Goal: Task Accomplishment & Management: Manage account settings

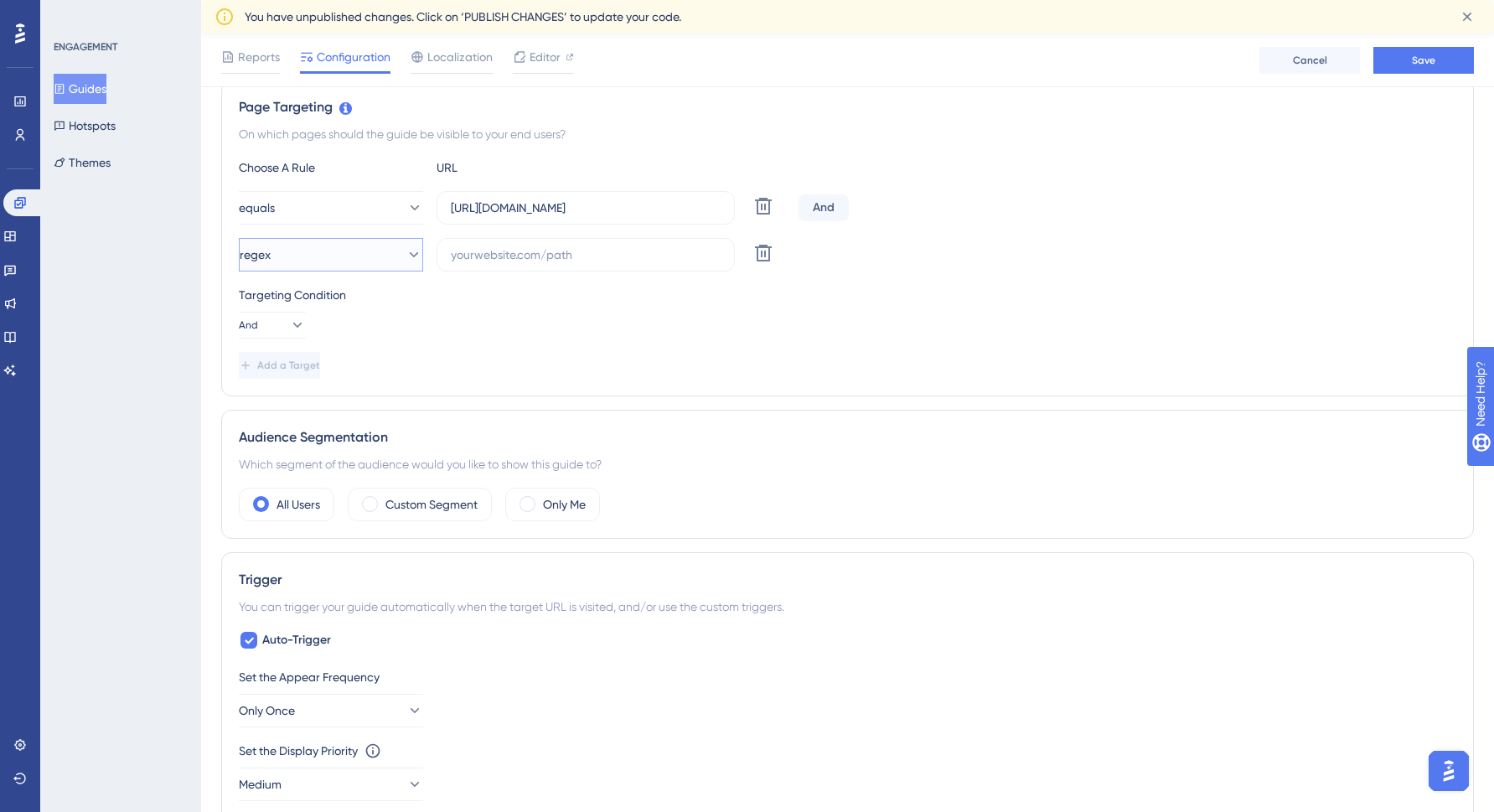
click at [405, 250] on icon at bounding box center [414, 255] width 17 height 17
click at [575, 305] on div "Targeting Condition And" at bounding box center [847, 312] width 1217 height 54
click at [766, 251] on icon at bounding box center [763, 253] width 20 height 20
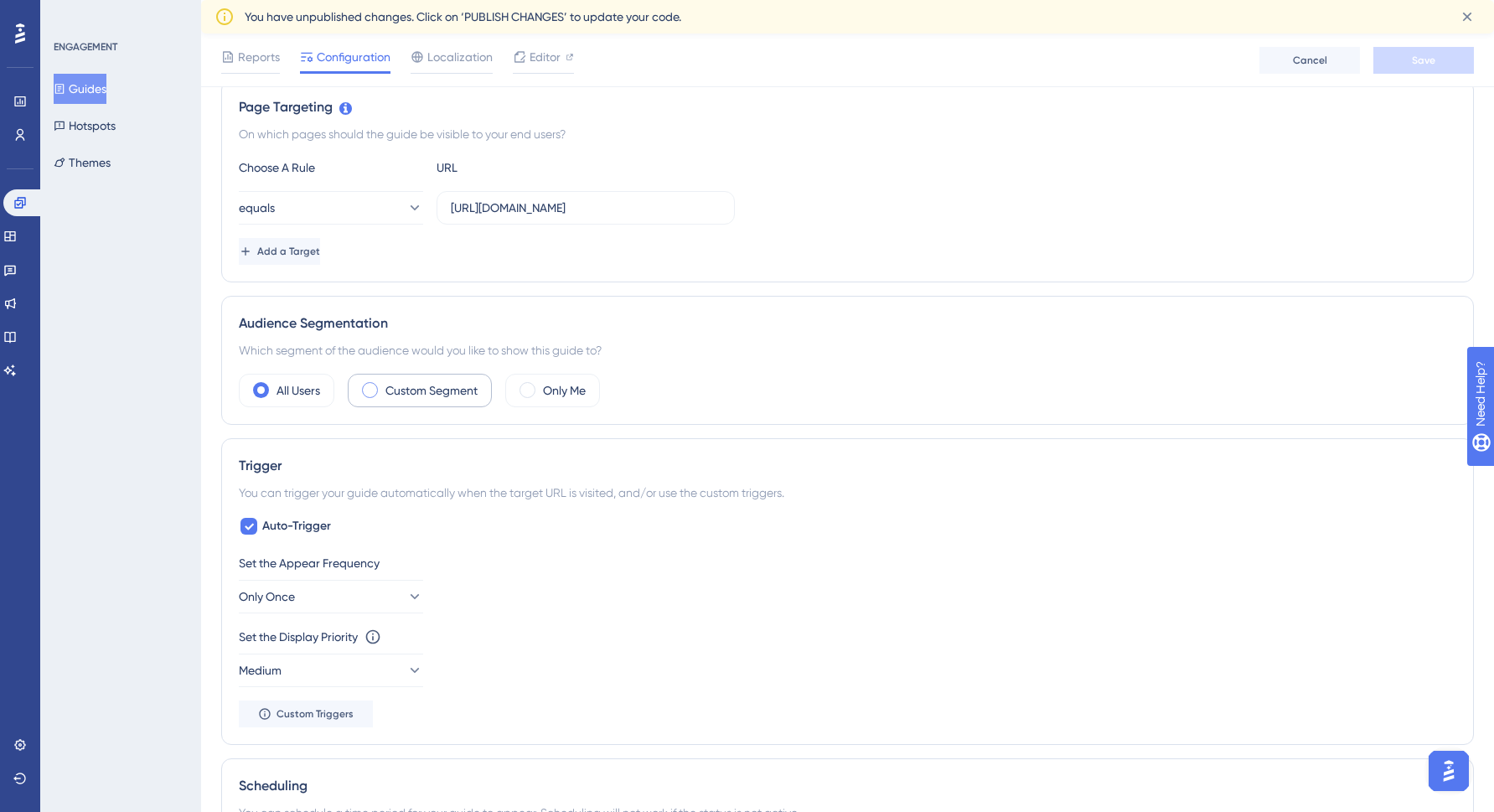
click at [421, 390] on label "Custom Segment" at bounding box center [431, 391] width 92 height 20
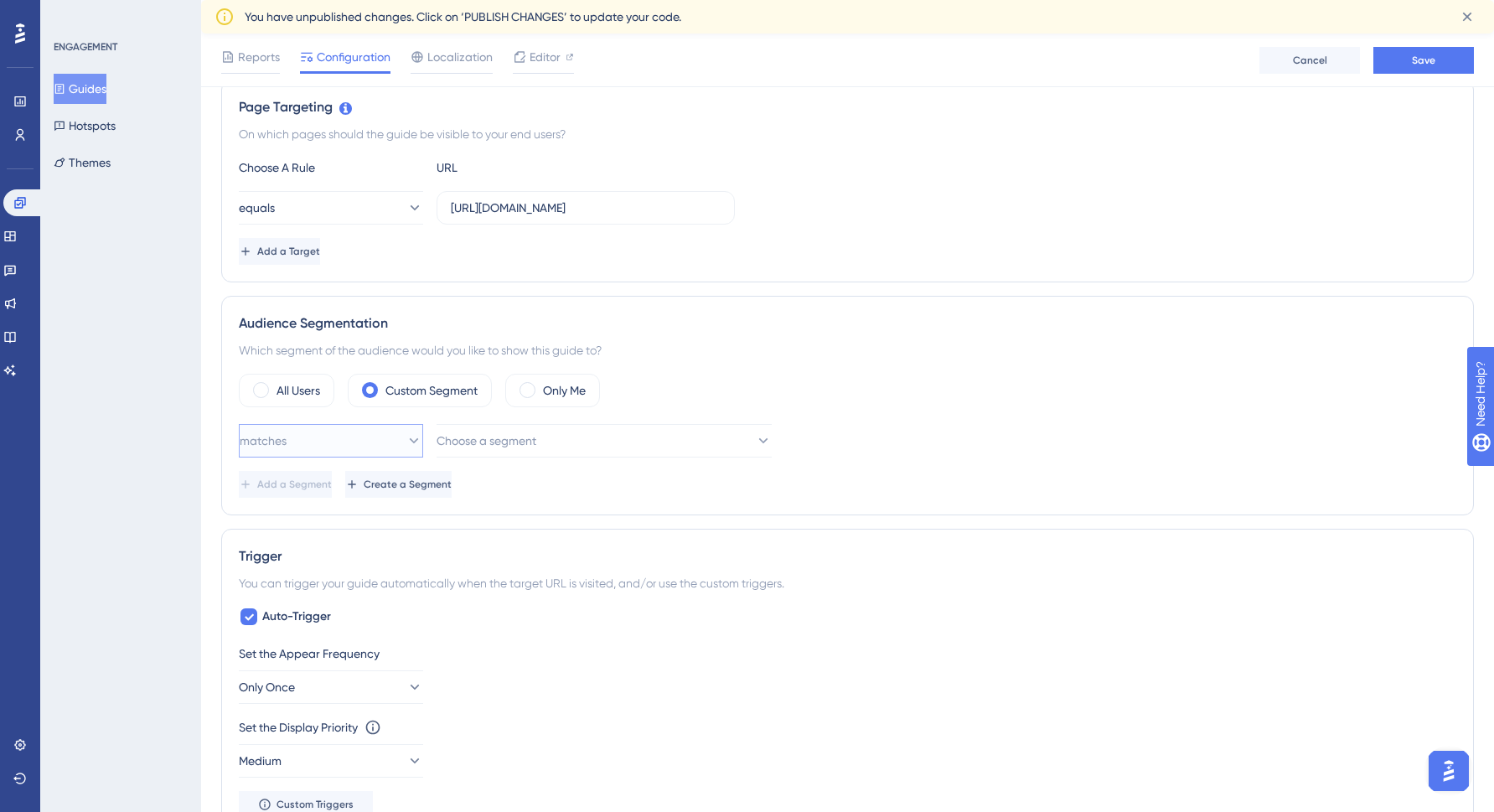
click at [405, 434] on icon at bounding box center [414, 441] width 17 height 17
click at [323, 488] on div "matches matches" at bounding box center [331, 492] width 163 height 34
click at [737, 452] on button "Choose a segment" at bounding box center [604, 441] width 335 height 34
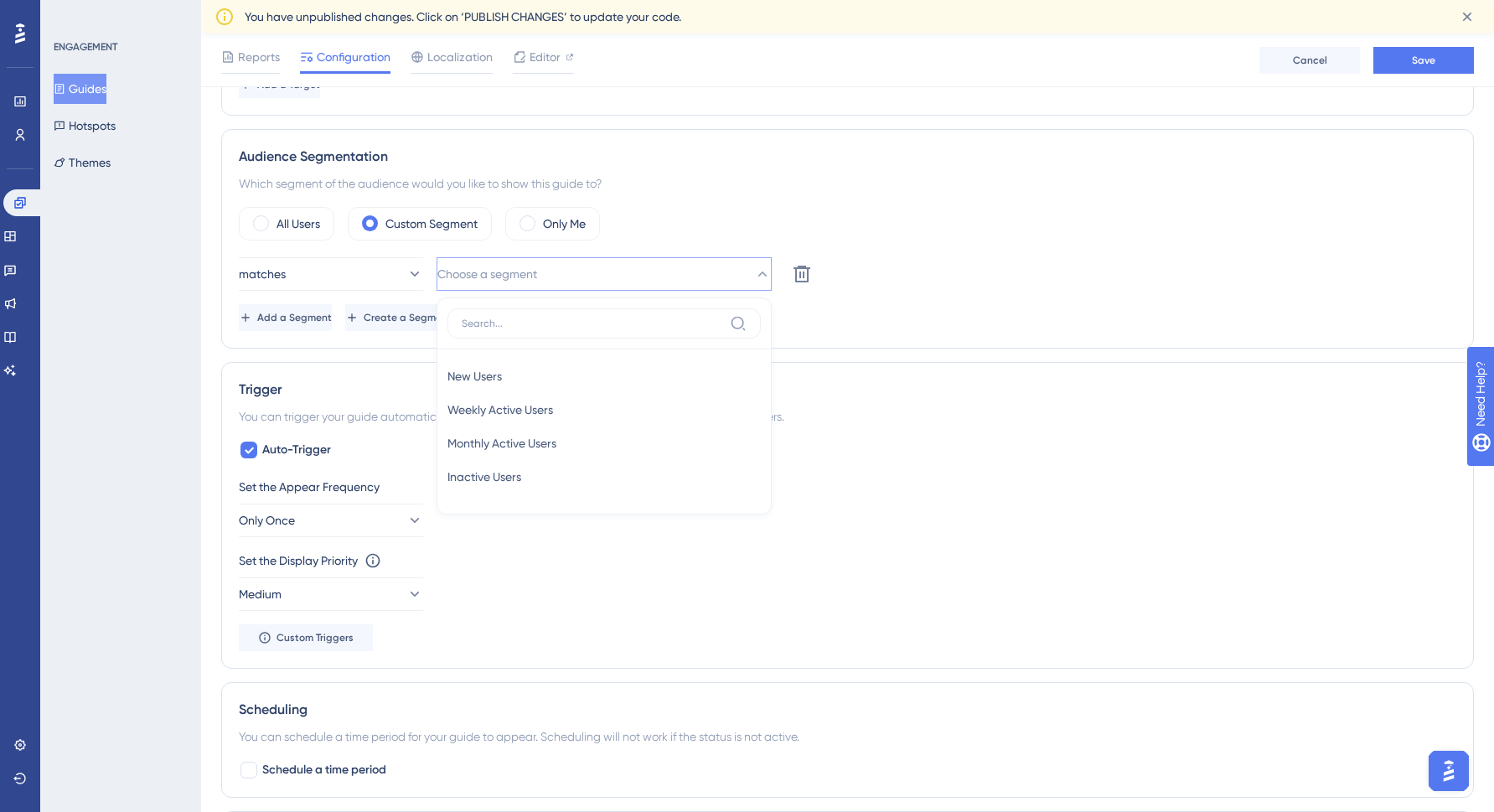
click at [912, 291] on div "matches Choose a segment New Users New Users Weekly Active Users Weekly Active …" at bounding box center [847, 294] width 1217 height 73
click at [452, 315] on span "Create a Segment" at bounding box center [408, 317] width 88 height 14
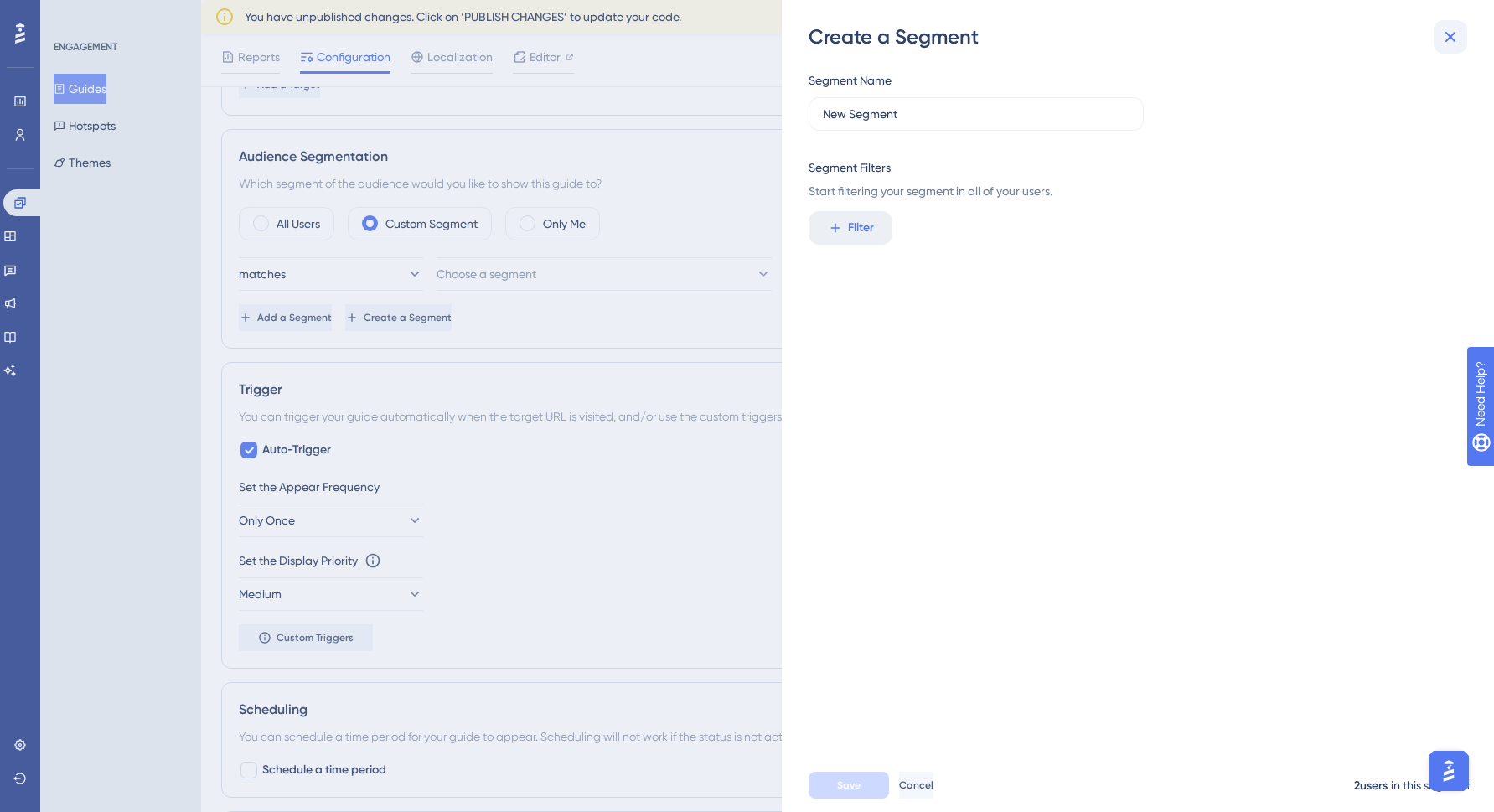
click at [1445, 38] on icon at bounding box center [1450, 37] width 20 height 20
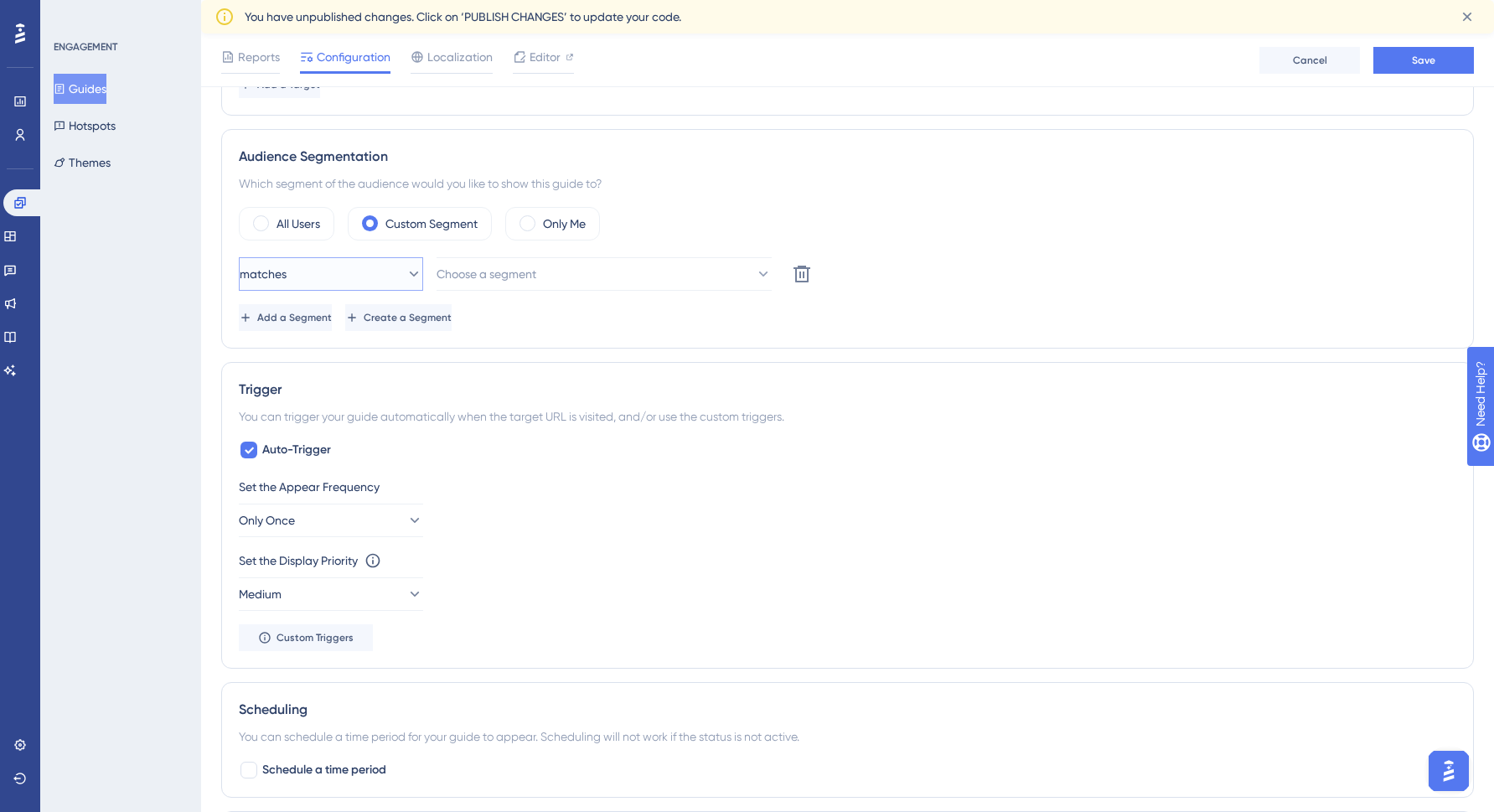
click at [370, 274] on button "matches" at bounding box center [331, 274] width 184 height 34
click at [324, 322] on div "matches matches" at bounding box center [331, 325] width 163 height 34
click at [562, 259] on button "Choose a segment" at bounding box center [604, 274] width 335 height 34
click at [912, 230] on div "All Users Custom Segment Only Me" at bounding box center [847, 224] width 1217 height 34
click at [291, 216] on label "All Users" at bounding box center [299, 224] width 44 height 20
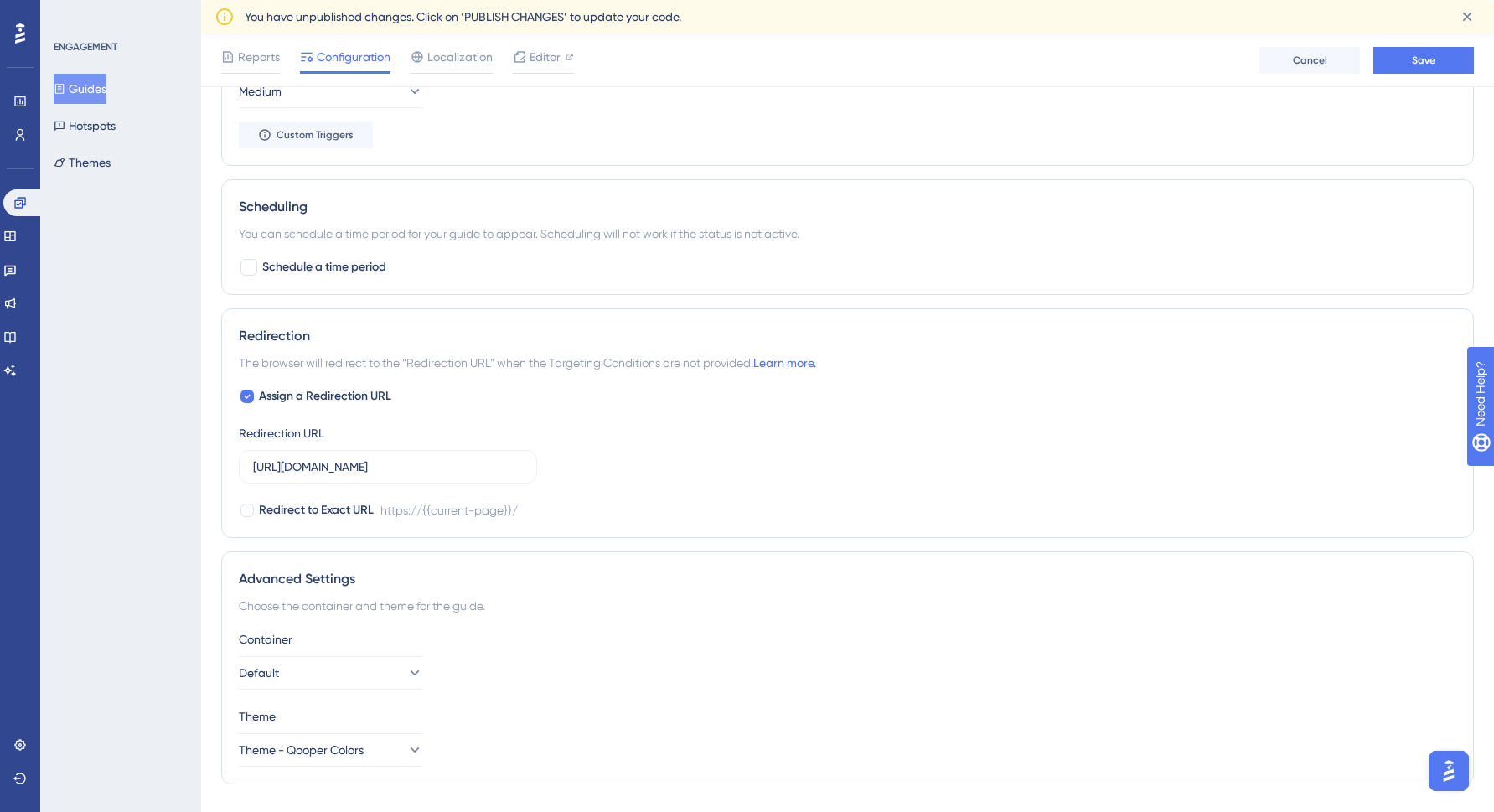
scroll to position [1006, 0]
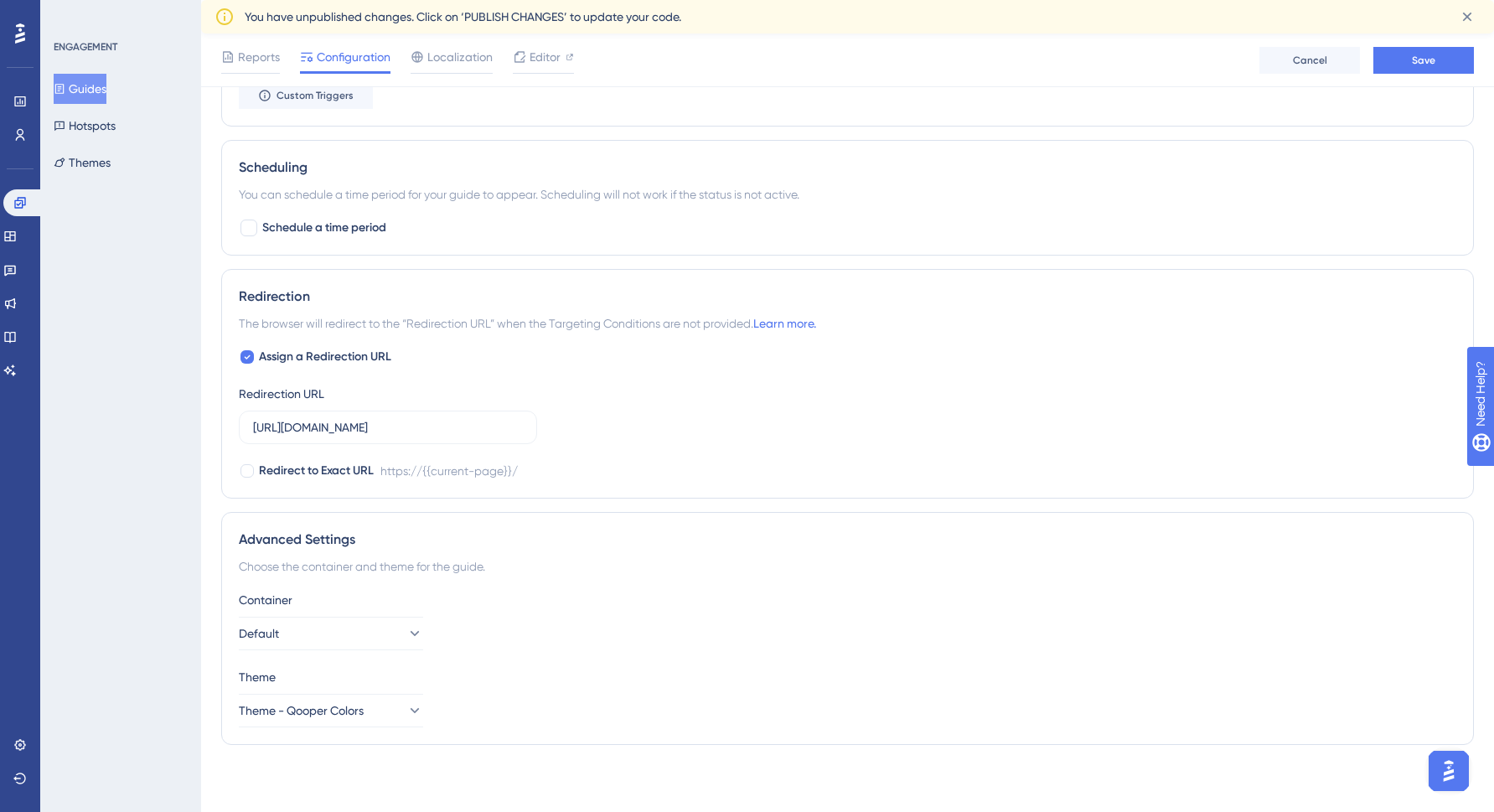
click at [418, 612] on div "Container Default" at bounding box center [847, 620] width 1217 height 60
click at [405, 634] on icon at bounding box center [414, 634] width 17 height 17
click at [578, 617] on div "Container Default qooper-admin-dashboard qooper-admin-dashboard qooper-web-plat…" at bounding box center [847, 620] width 1217 height 60
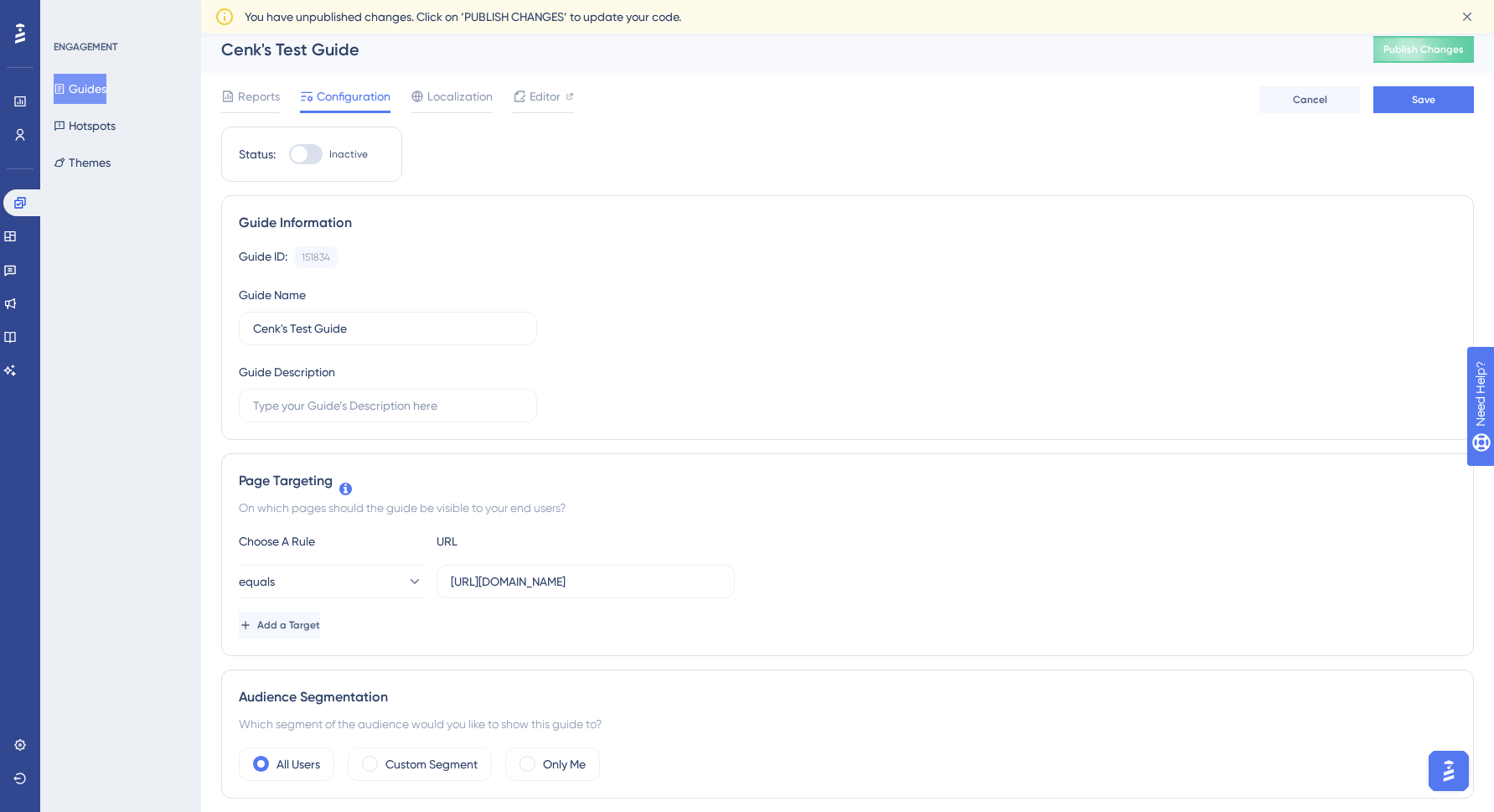
scroll to position [12, 0]
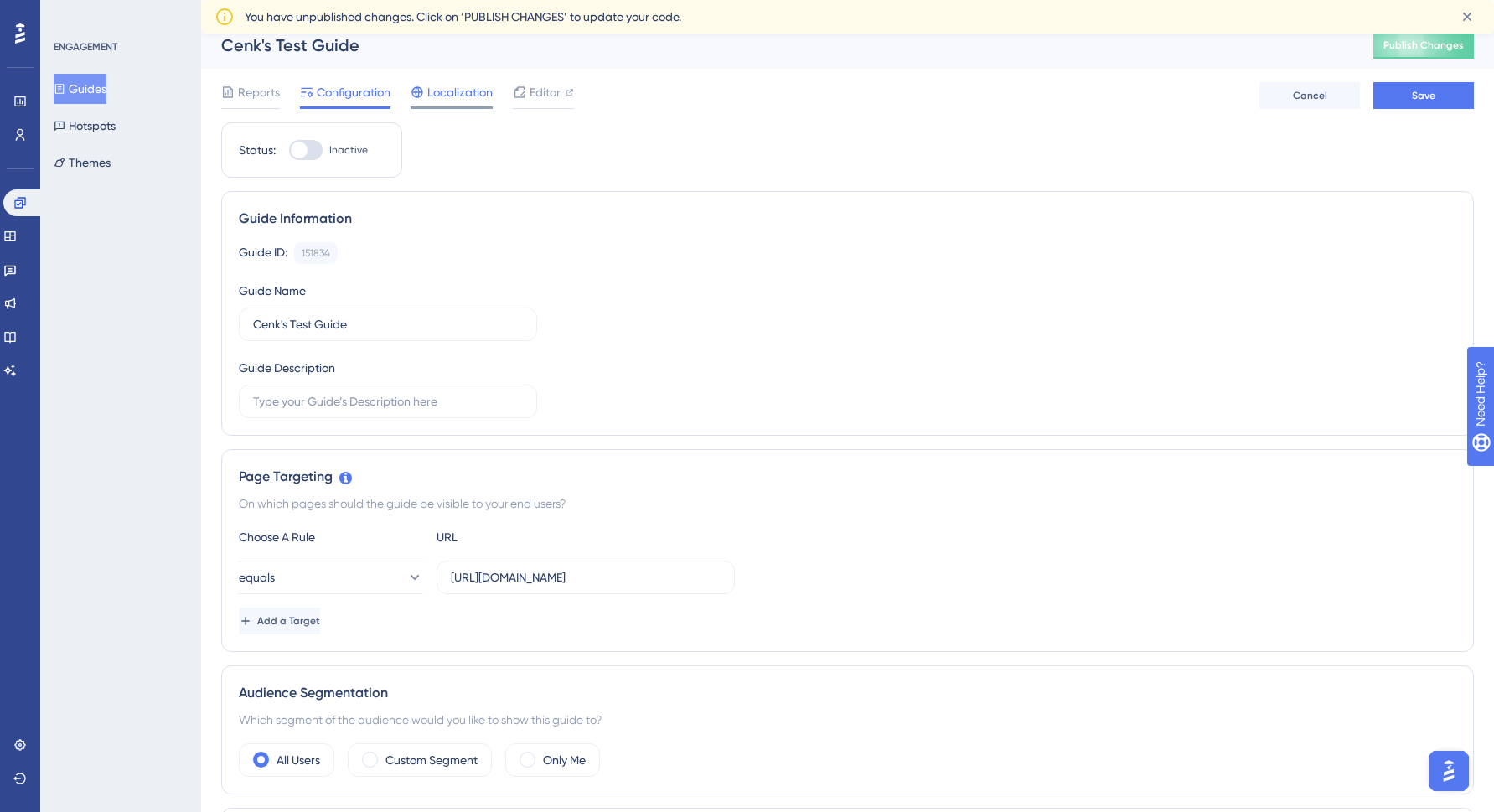
click at [472, 96] on span "Localization" at bounding box center [459, 92] width 65 height 20
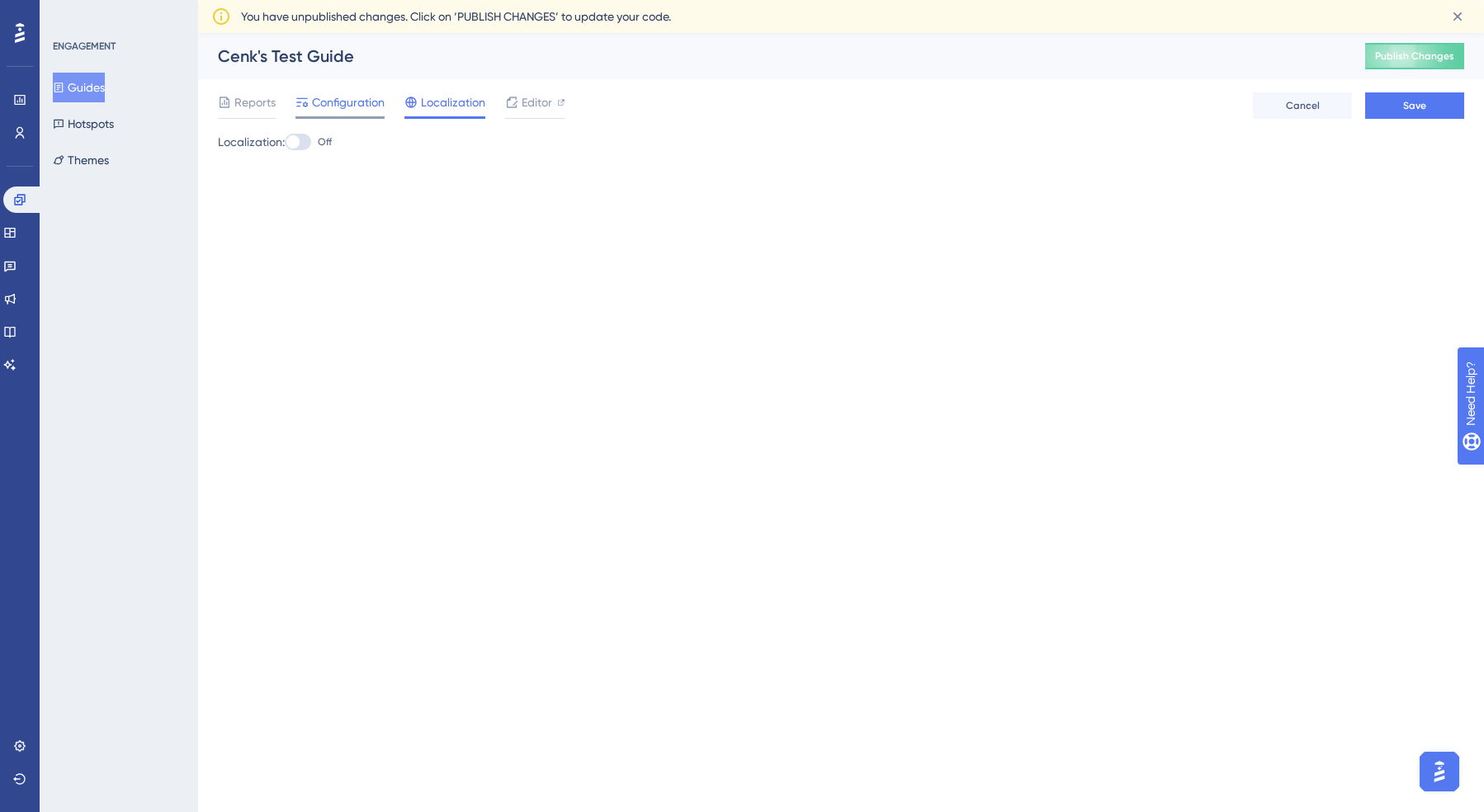
click at [319, 111] on span "Configuration" at bounding box center [348, 102] width 72 height 20
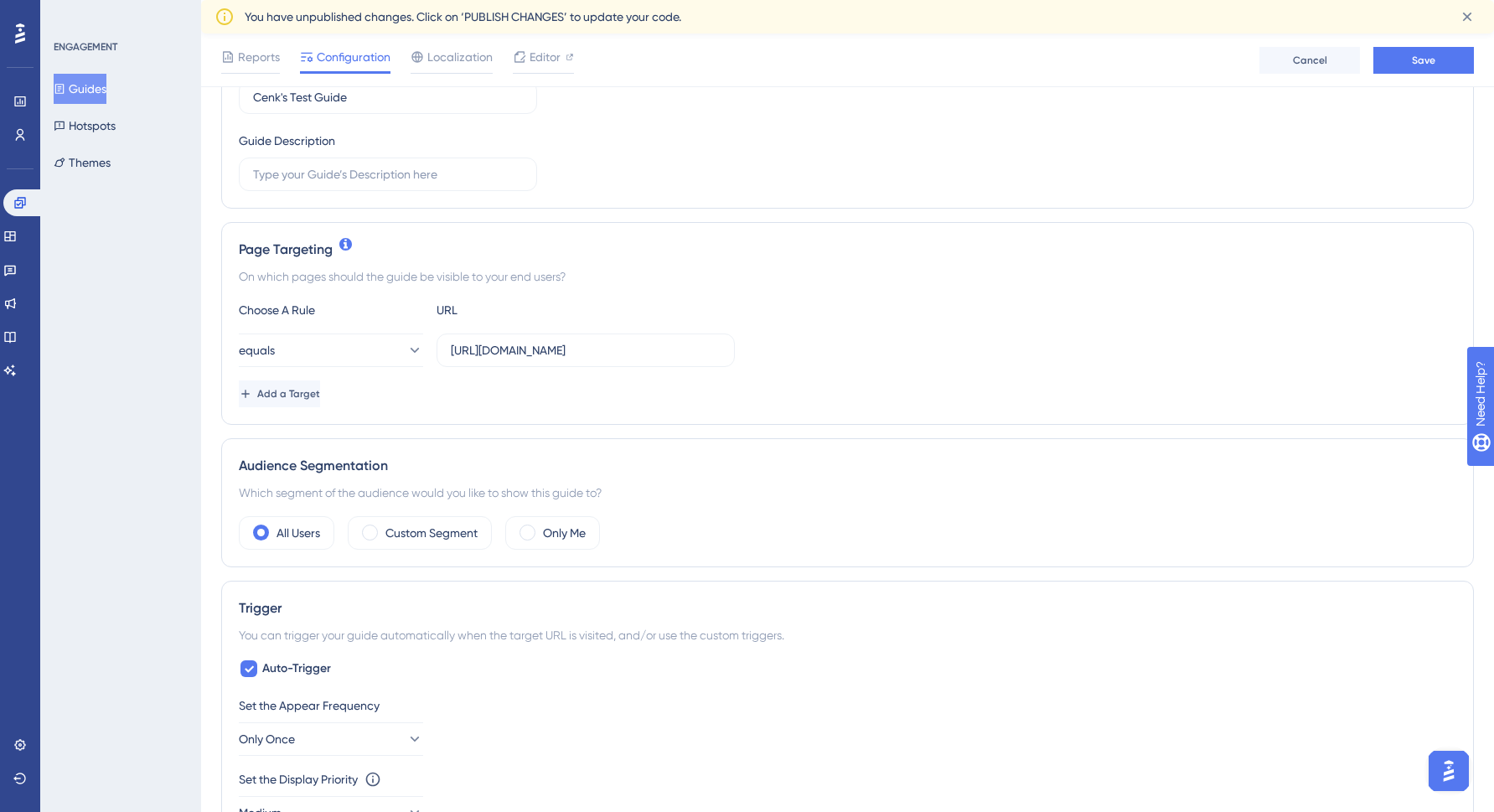
scroll to position [255, 0]
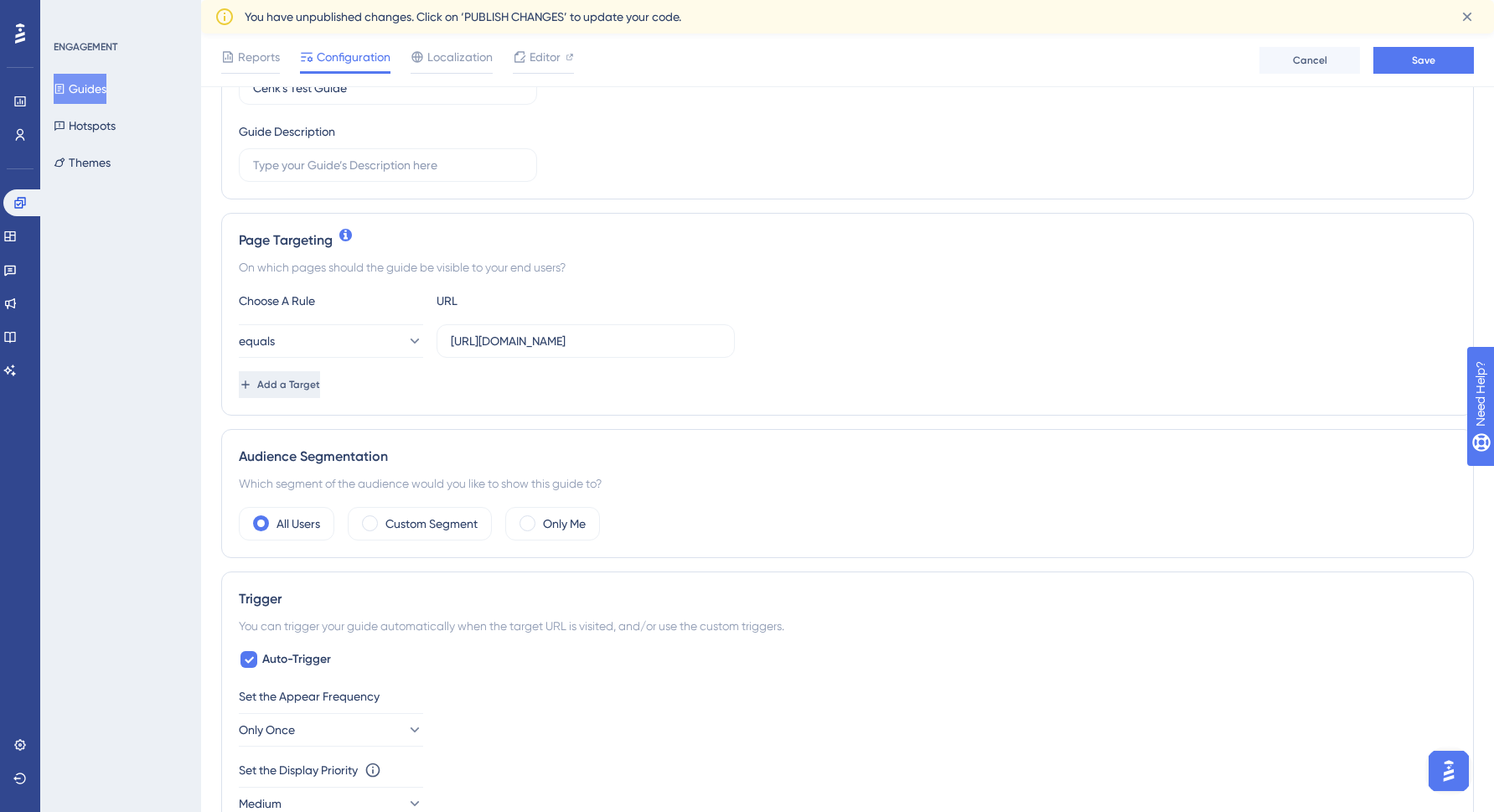
click at [301, 392] on button "Add a Target" at bounding box center [279, 385] width 81 height 27
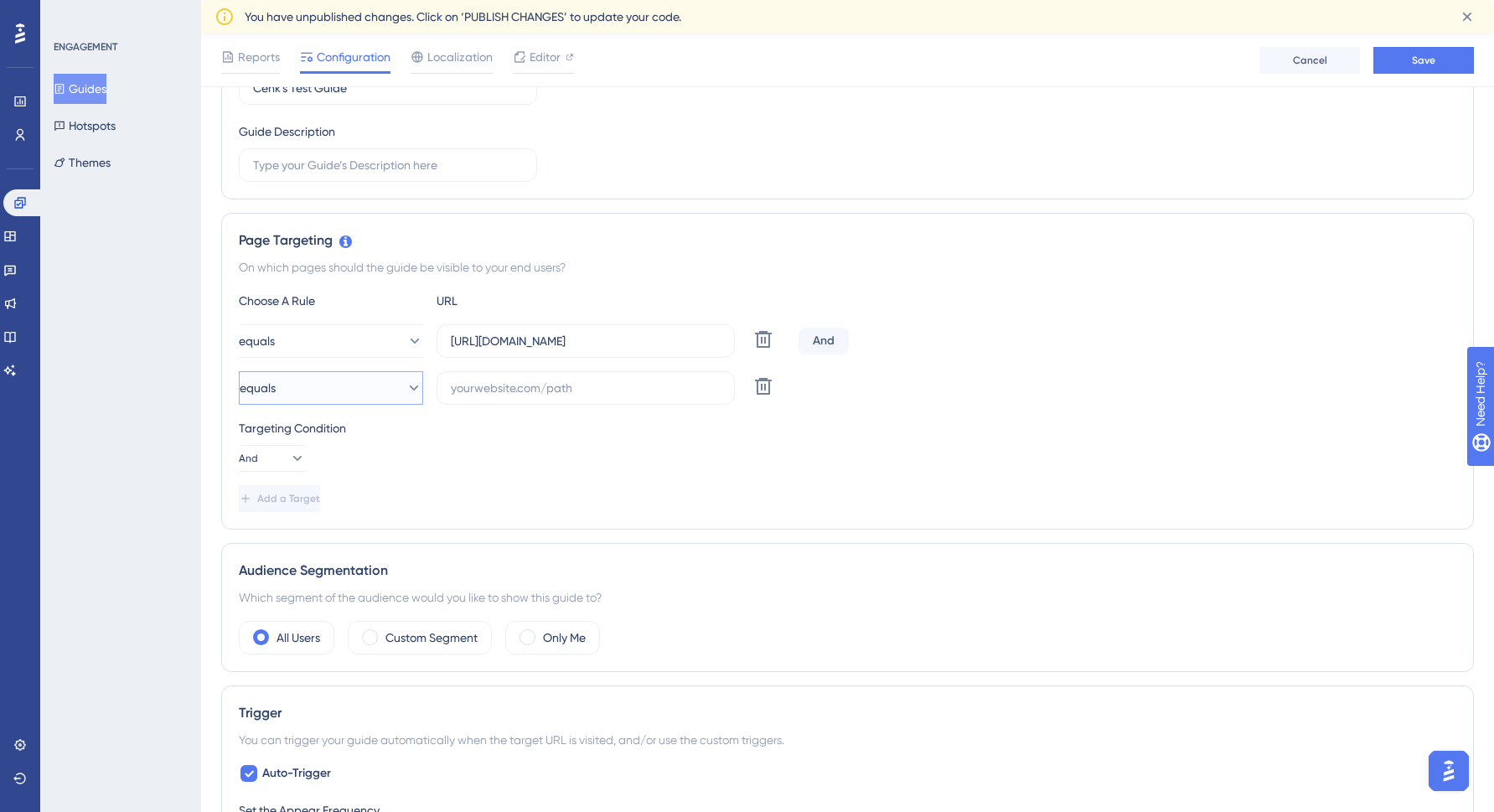
click at [413, 387] on button "equals" at bounding box center [331, 388] width 184 height 34
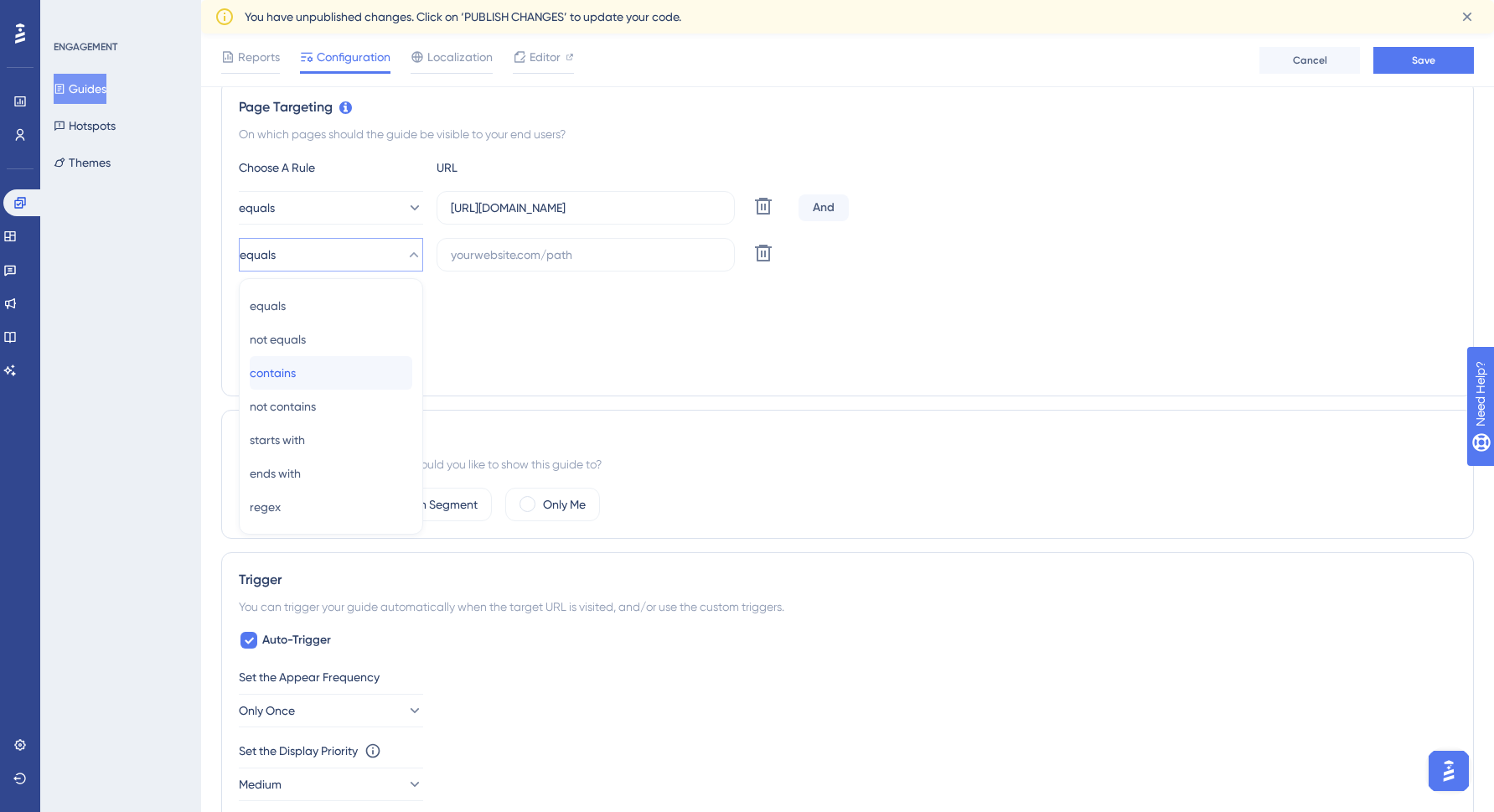
click at [333, 363] on div "contains contains" at bounding box center [331, 373] width 163 height 34
click at [299, 321] on button "And" at bounding box center [272, 325] width 67 height 27
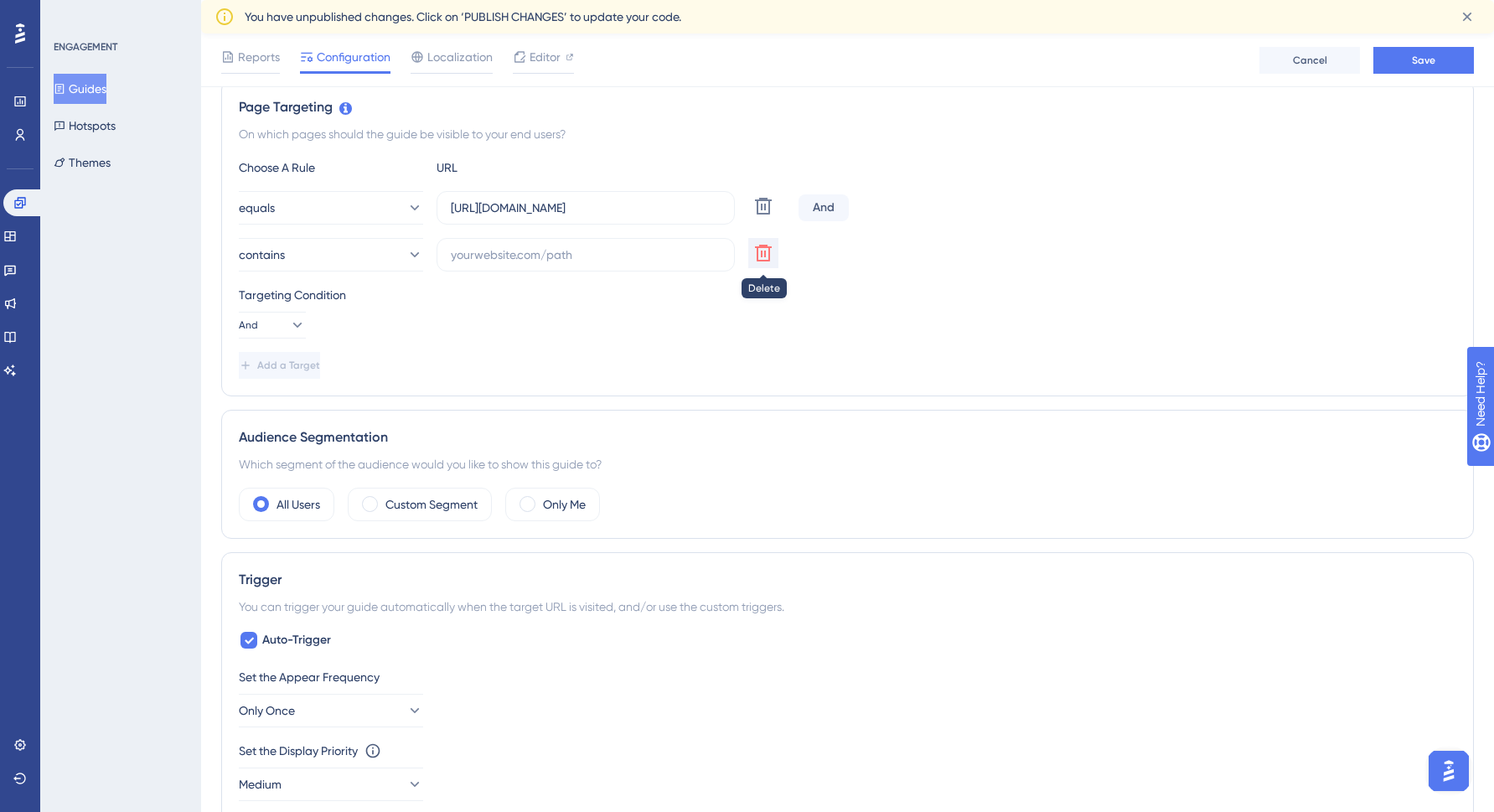
click at [755, 254] on icon at bounding box center [763, 253] width 20 height 20
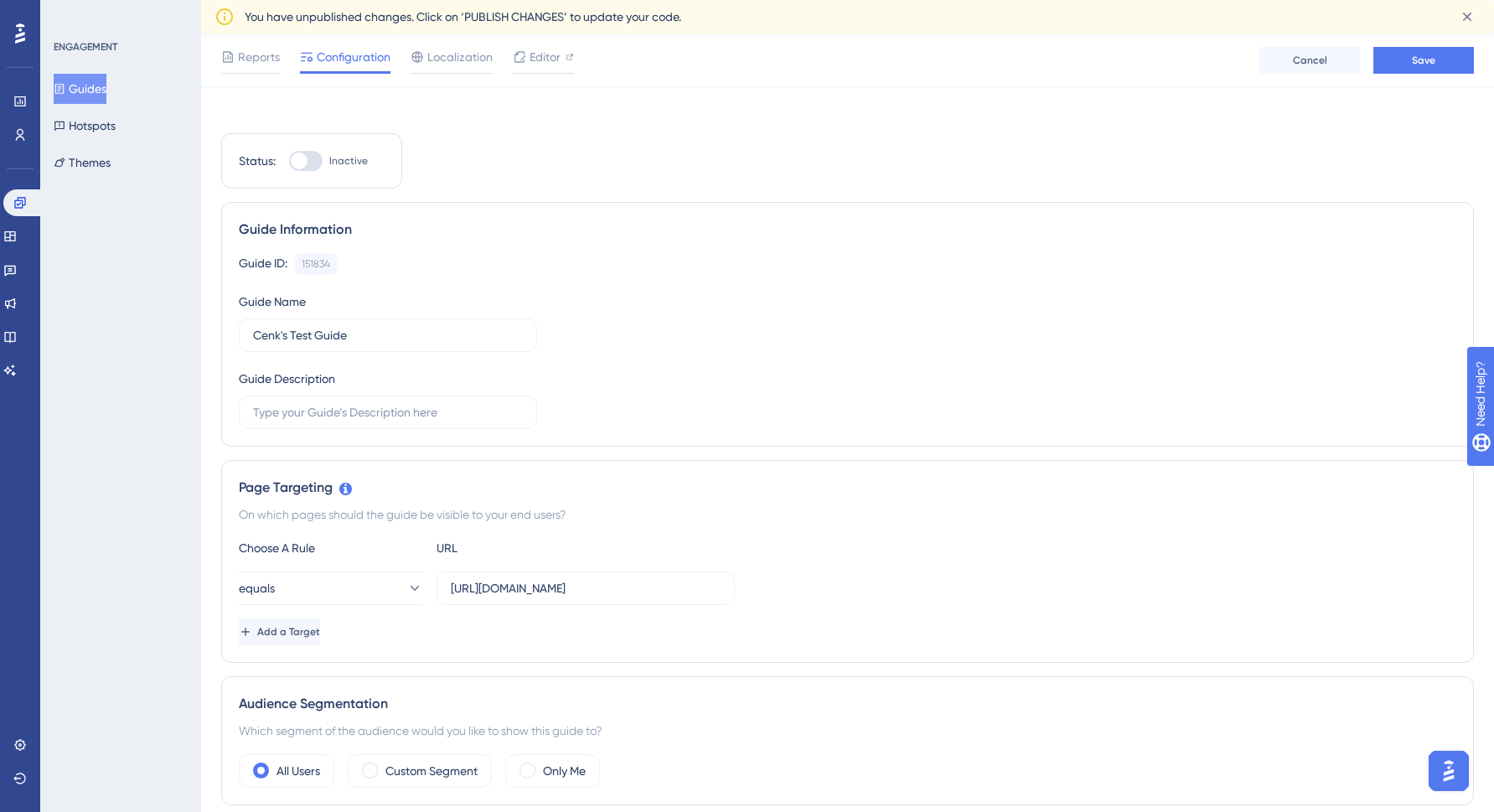
scroll to position [0, 0]
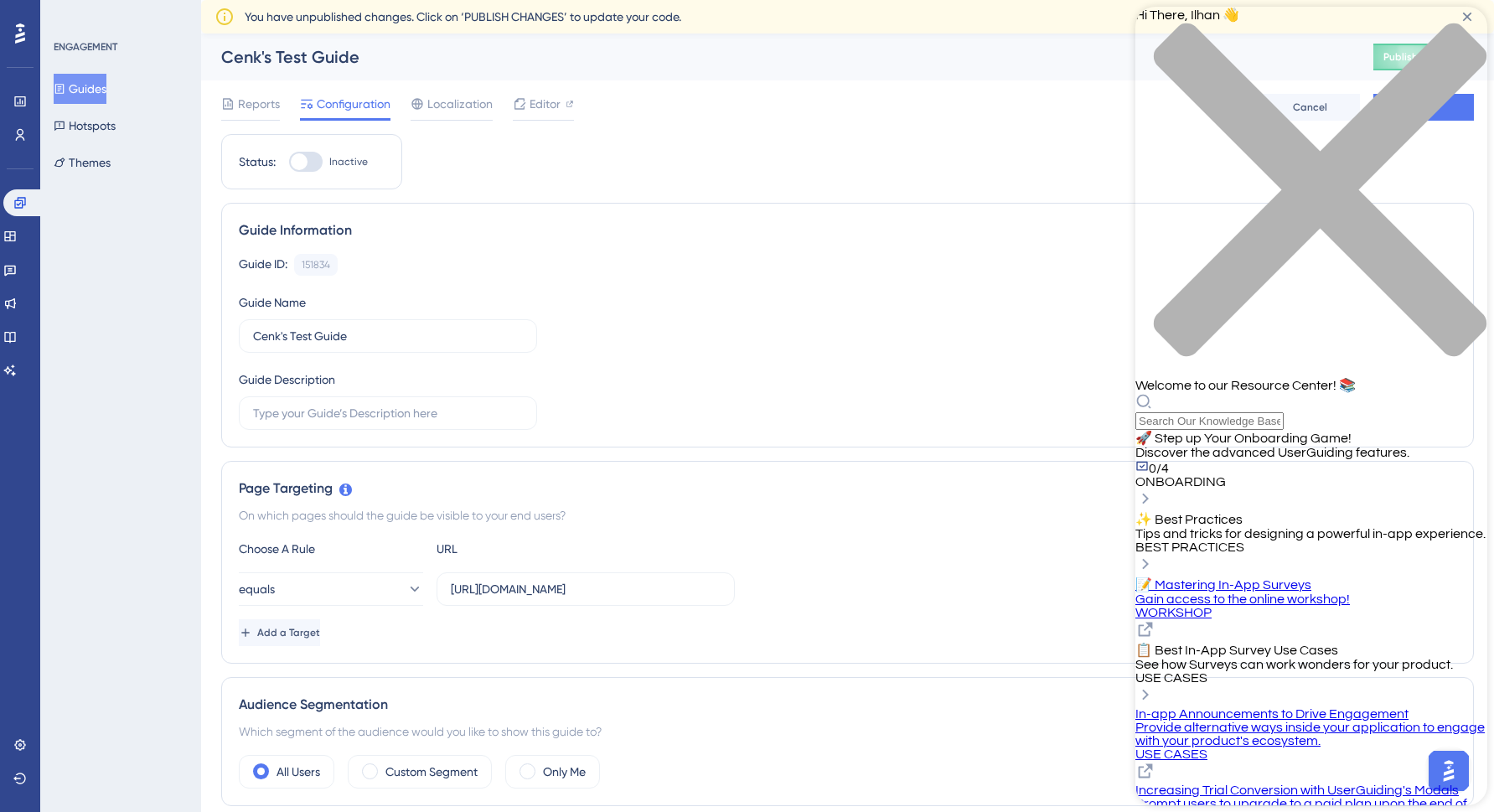
click at [1242, 513] on span "✨ Best Practices" at bounding box center [1188, 520] width 107 height 14
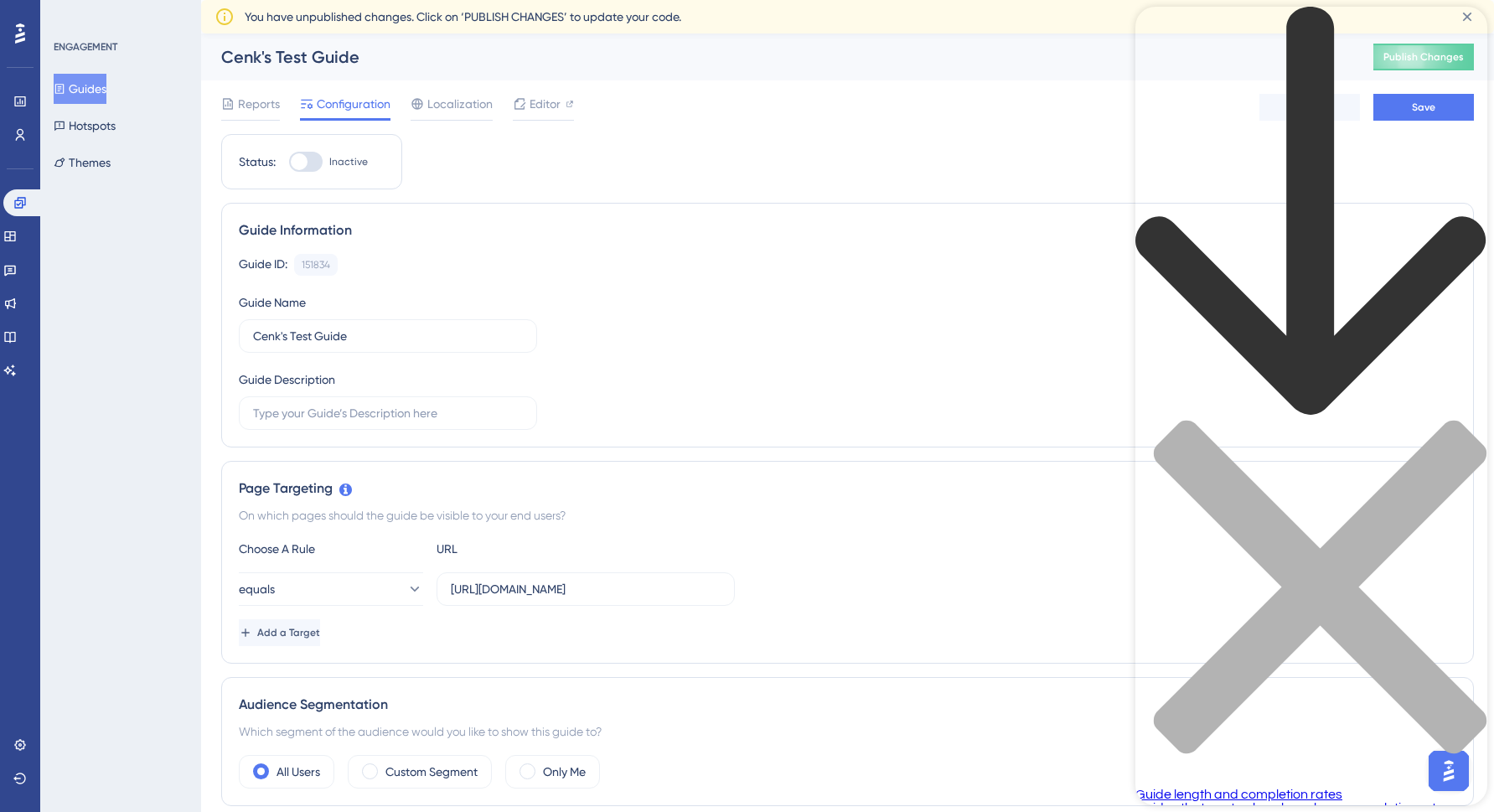
click at [1170, 37] on div "back to header" at bounding box center [1311, 213] width 352 height 413
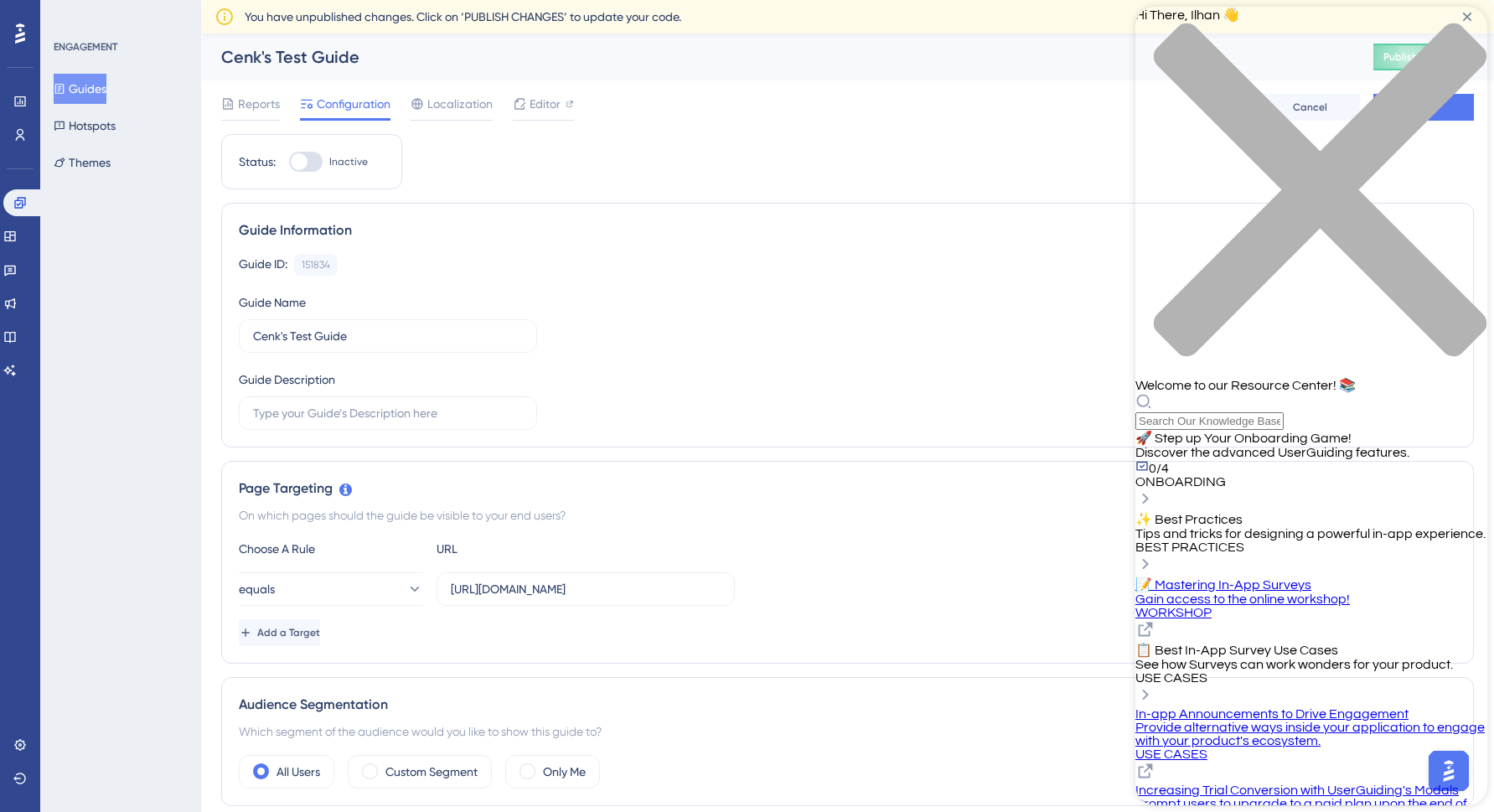
click at [1468, 28] on div "close resource center" at bounding box center [1311, 200] width 352 height 355
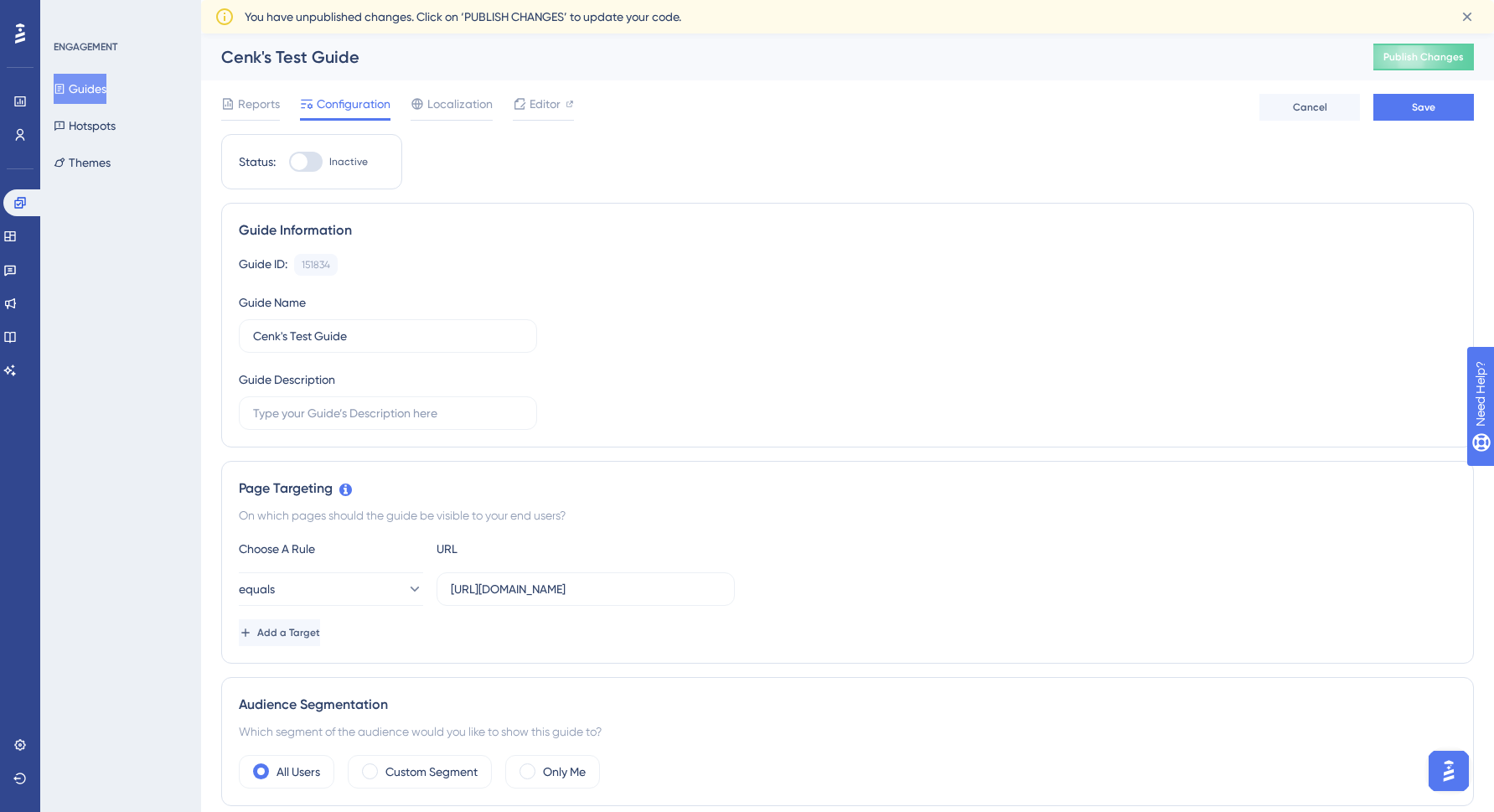
click at [15, 30] on icon at bounding box center [20, 34] width 10 height 22
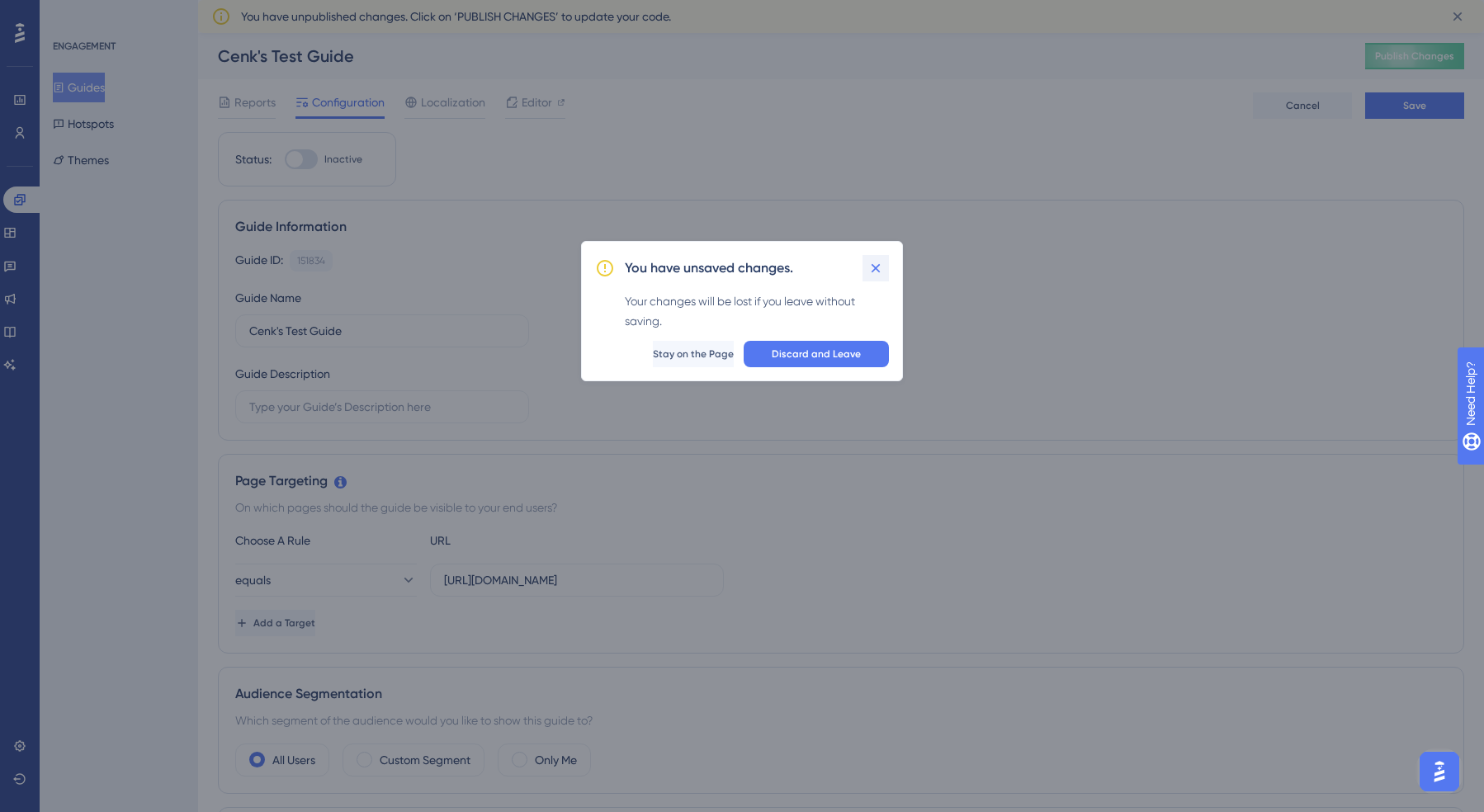
click at [882, 268] on icon at bounding box center [875, 268] width 17 height 17
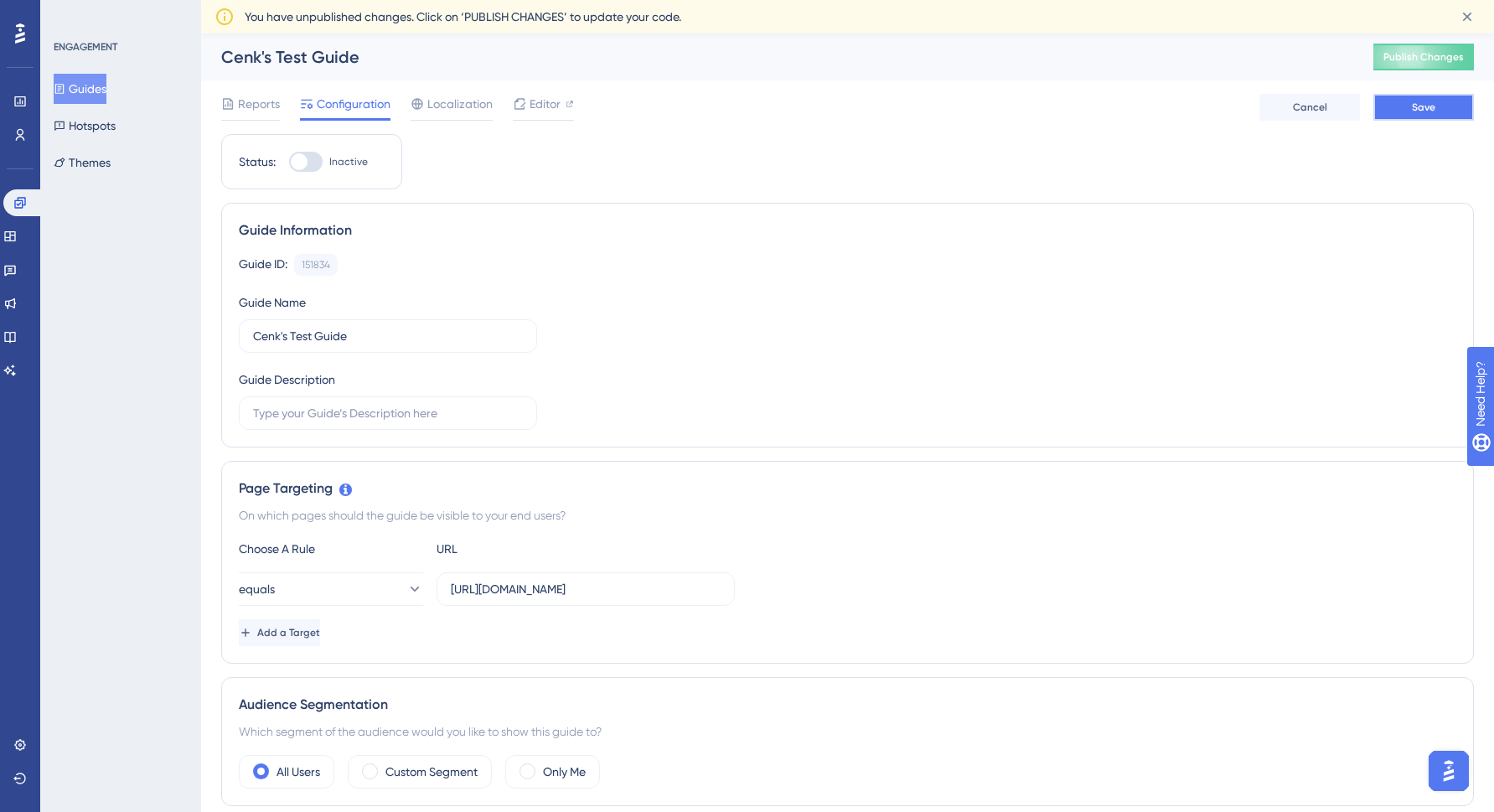
click at [1427, 111] on span "Save" at bounding box center [1424, 107] width 24 height 14
click at [15, 745] on icon at bounding box center [19, 744] width 11 height 11
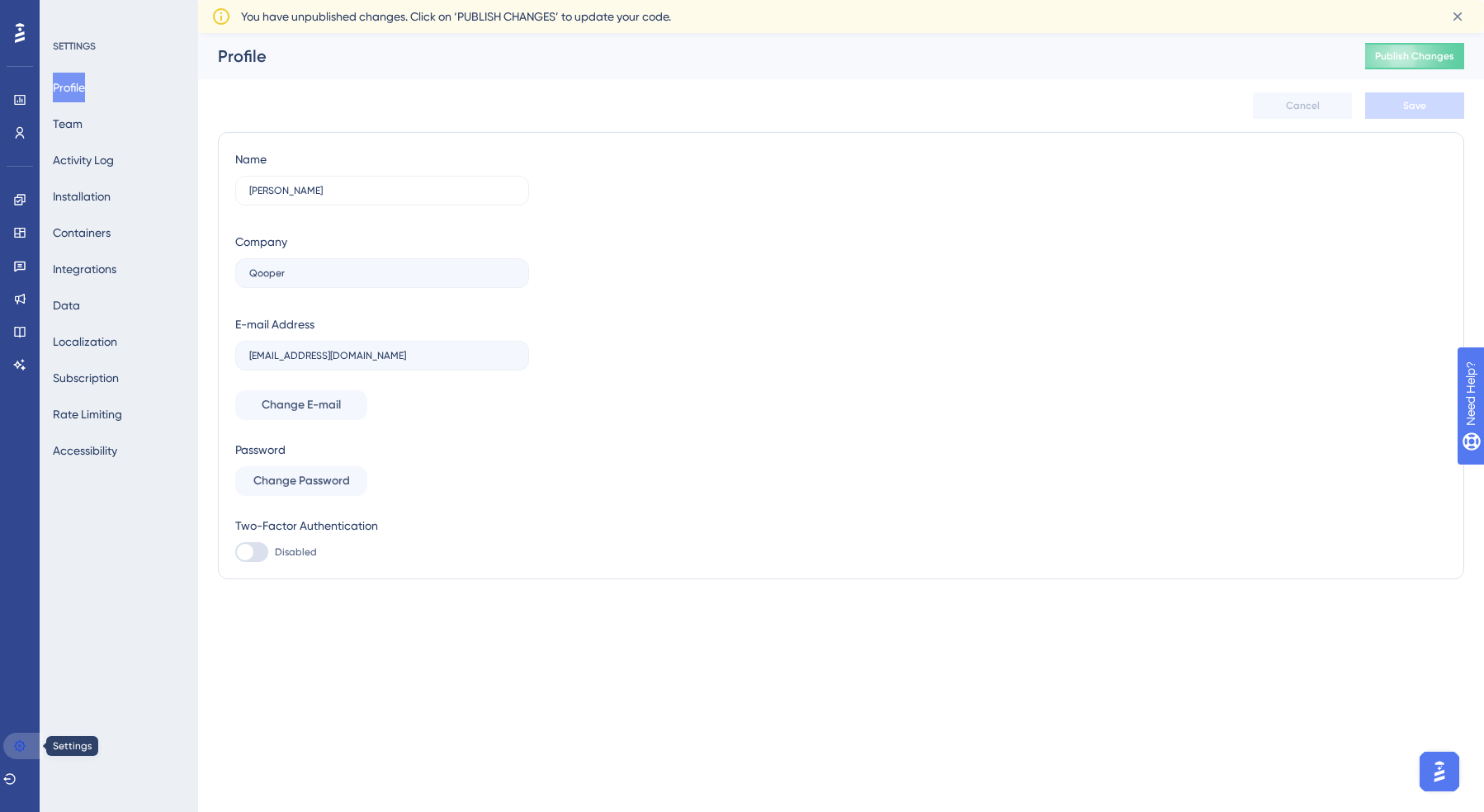
click at [21, 736] on link at bounding box center [23, 746] width 40 height 27
click at [15, 26] on icon at bounding box center [20, 33] width 10 height 22
